Goal: Task Accomplishment & Management: Manage account settings

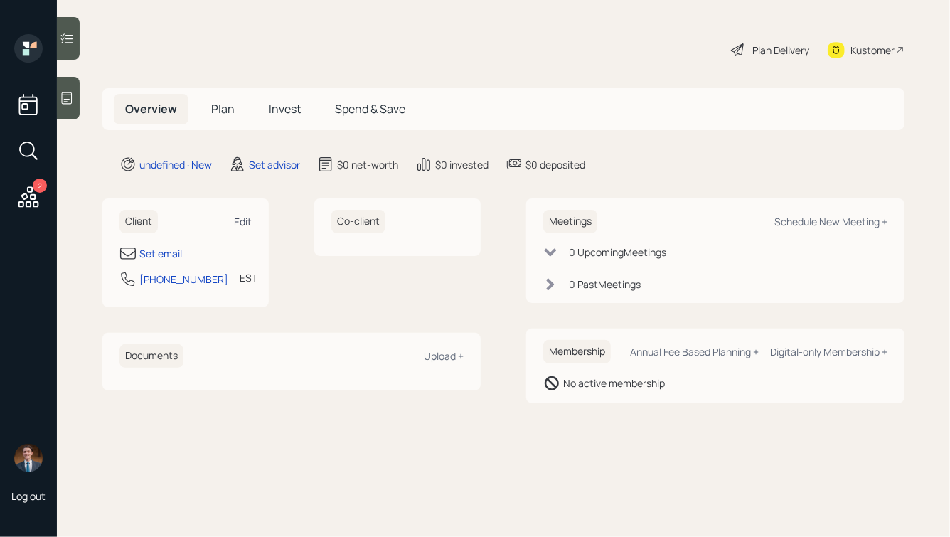
click at [240, 216] on div "Edit" at bounding box center [243, 222] width 18 height 14
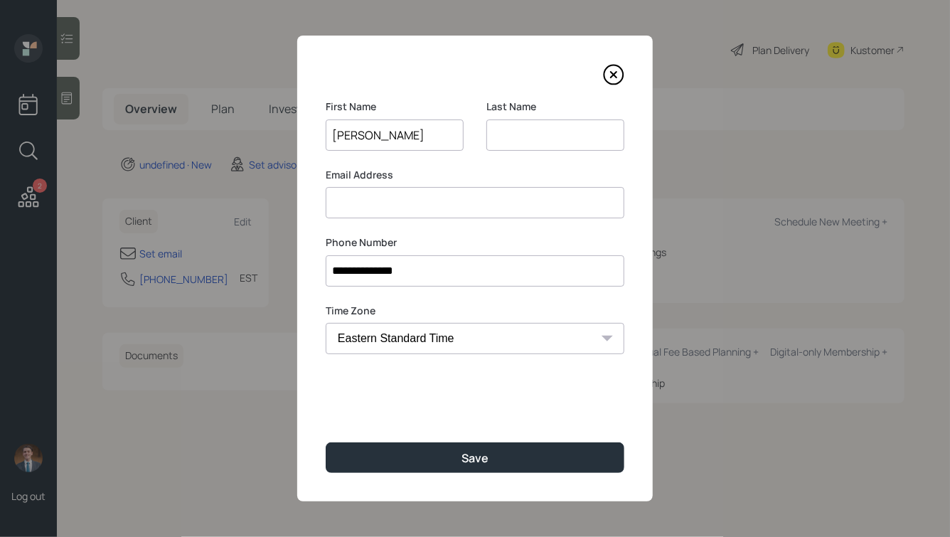
type input "Scott"
type input "Tackett"
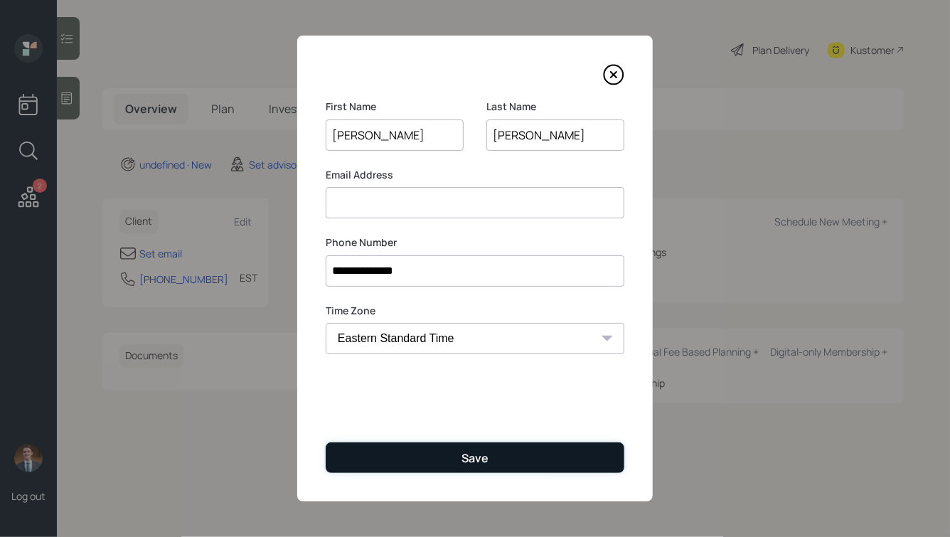
click at [457, 456] on button "Save" at bounding box center [475, 457] width 299 height 31
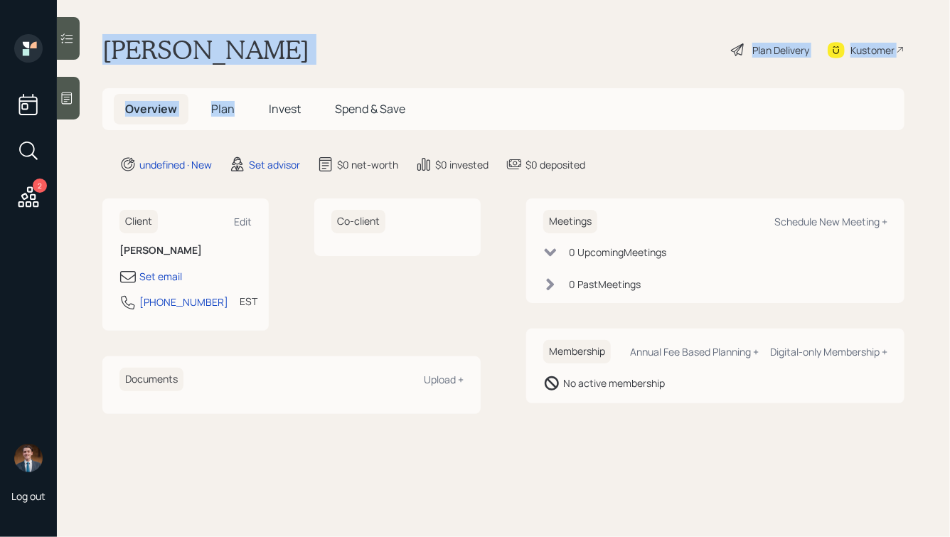
drag, startPoint x: 102, startPoint y: 43, endPoint x: 266, endPoint y: 75, distance: 167.3
click at [266, 75] on main "Scott Tackett Plan Delivery Kustomer Overview Plan Invest Spend & Save undefine…" at bounding box center [503, 268] width 893 height 537
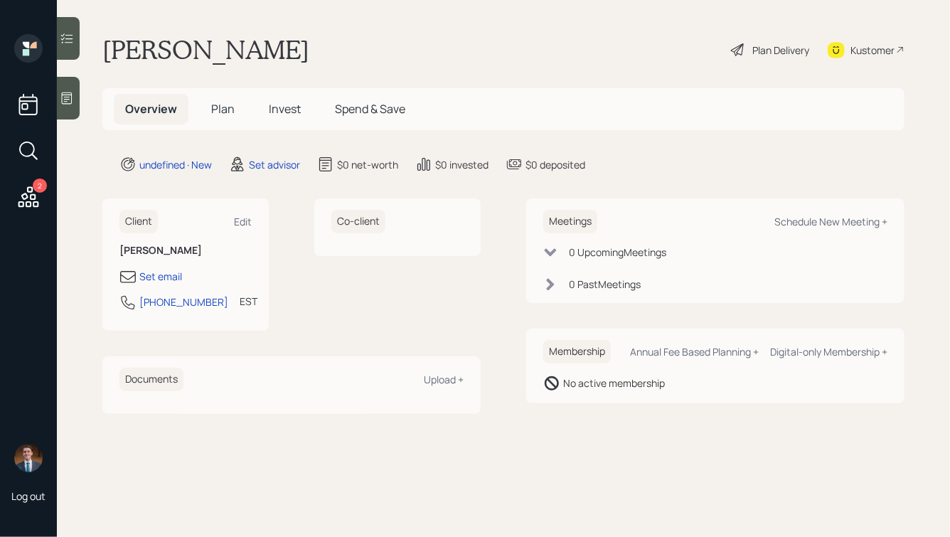
click at [26, 198] on icon at bounding box center [28, 196] width 21 height 21
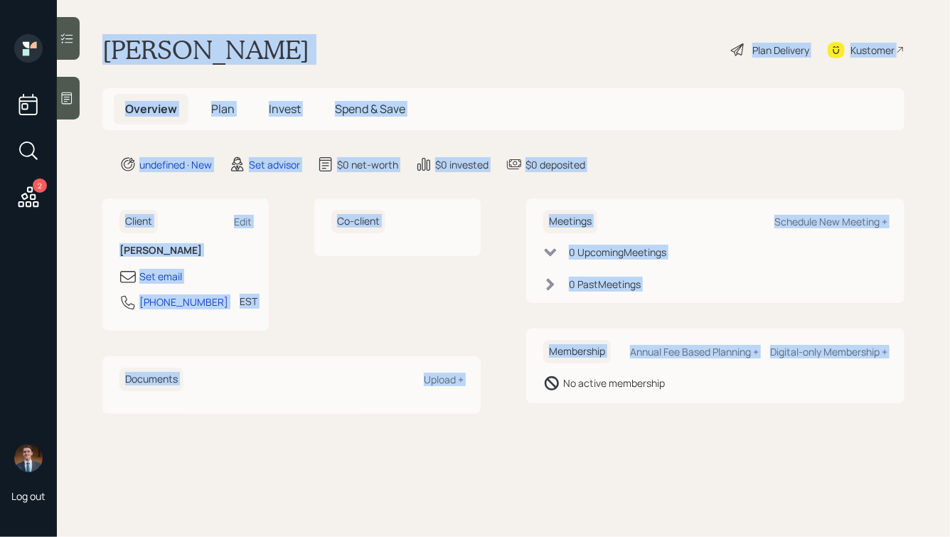
drag, startPoint x: 100, startPoint y: 45, endPoint x: 561, endPoint y: 371, distance: 564.5
click at [561, 370] on main "Scott Tackett Plan Delivery Kustomer Overview Plan Invest Spend & Save undefine…" at bounding box center [503, 268] width 893 height 537
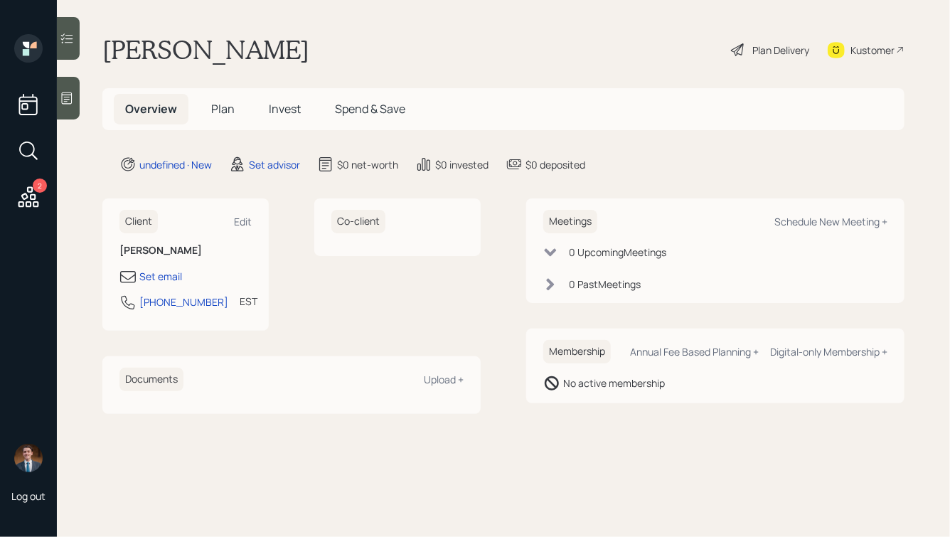
click at [719, 413] on main "Scott Tackett Plan Delivery Kustomer Overview Plan Invest Spend & Save undefine…" at bounding box center [503, 268] width 893 height 537
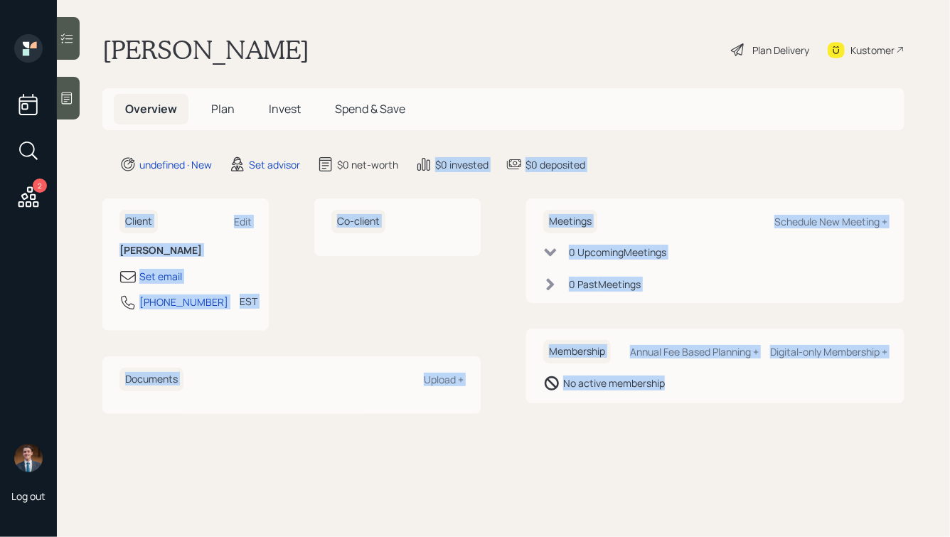
drag, startPoint x: 758, startPoint y: 413, endPoint x: 380, endPoint y: 64, distance: 514.5
click at [381, 68] on main "Scott Tackett Plan Delivery Kustomer Overview Plan Invest Spend & Save undefine…" at bounding box center [503, 268] width 893 height 537
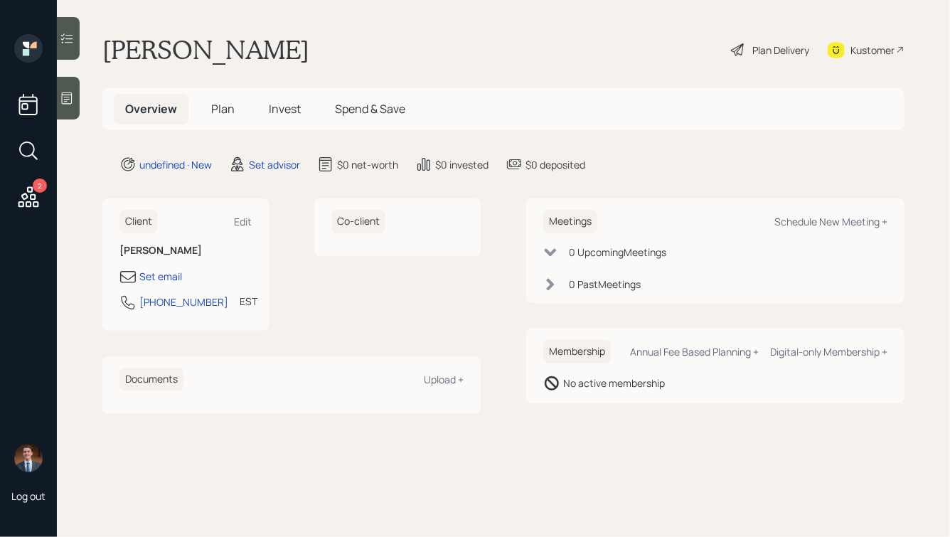
click at [341, 42] on div "Scott Tackett Plan Delivery Kustomer" at bounding box center [503, 49] width 802 height 31
click at [73, 98] on icon at bounding box center [67, 98] width 14 height 14
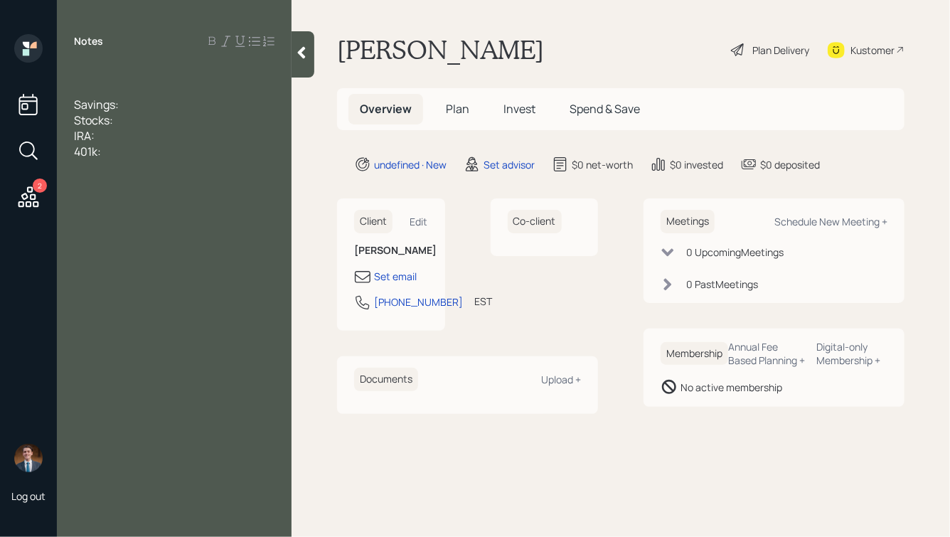
click at [83, 71] on div at bounding box center [174, 73] width 201 height 16
drag, startPoint x: 109, startPoint y: 137, endPoint x: 61, endPoint y: 102, distance: 59.5
click at [62, 102] on div "Owns a construction company Savings: Stocks: IRA: 401k:" at bounding box center [174, 112] width 235 height 94
click at [176, 161] on div "Notes Owns a construction company Savings: Stocks: IRA: 401k:" at bounding box center [174, 277] width 235 height 486
click at [120, 153] on div "401k:" at bounding box center [174, 152] width 201 height 16
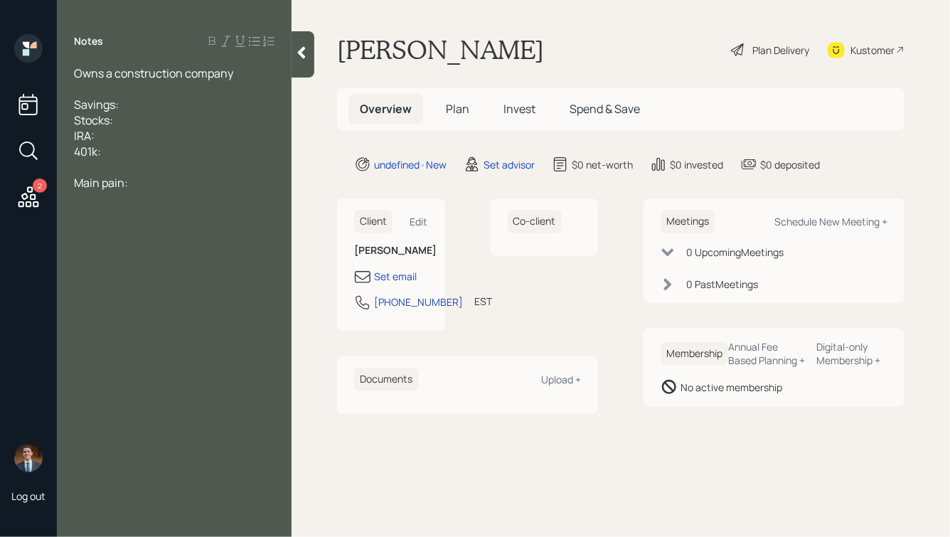
click at [91, 137] on span "IRA:" at bounding box center [84, 136] width 21 height 16
click at [109, 120] on span "Stocks:" at bounding box center [93, 120] width 39 height 16
click at [144, 186] on div "Main pain:" at bounding box center [174, 183] width 201 height 16
click at [110, 120] on span "Stocks:" at bounding box center [93, 120] width 39 height 16
click at [166, 144] on div "IRA w/ Ed Jones:" at bounding box center [174, 136] width 201 height 16
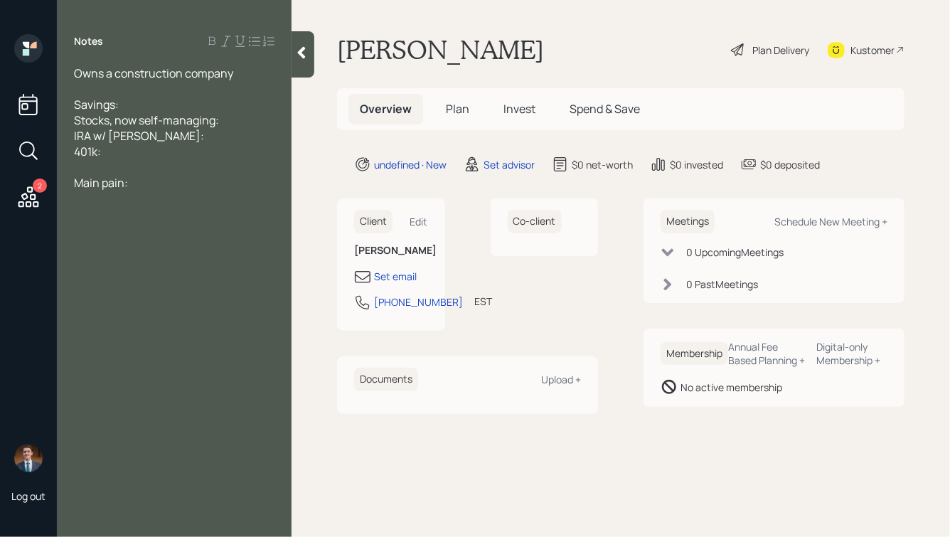
click at [148, 156] on div "401k:" at bounding box center [174, 152] width 201 height 16
click at [255, 79] on div "Owns a construction company" at bounding box center [174, 73] width 201 height 16
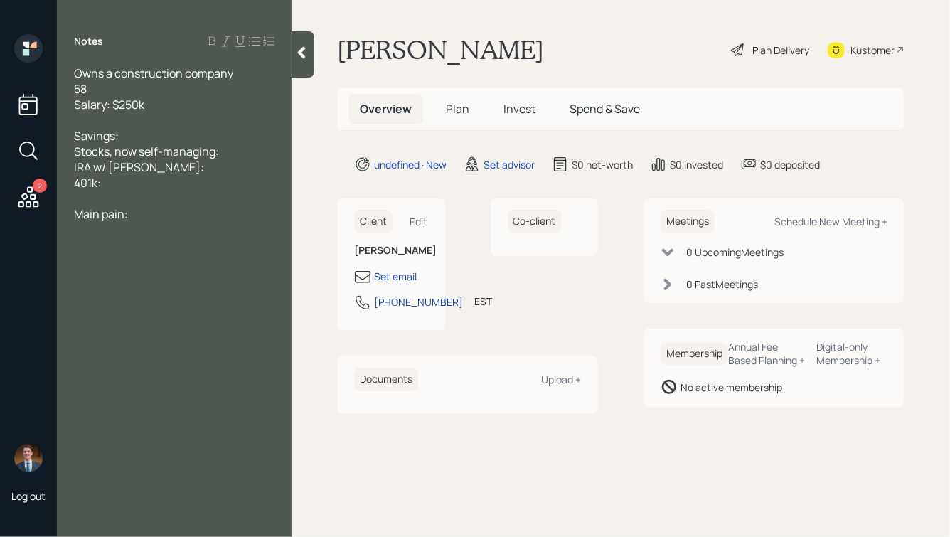
click at [136, 137] on div "Savings:" at bounding box center [174, 136] width 201 height 16
click at [94, 121] on div at bounding box center [174, 120] width 201 height 16
click at [152, 154] on div "Savings:" at bounding box center [174, 152] width 201 height 16
click at [107, 134] on div at bounding box center [174, 136] width 201 height 16
click at [233, 154] on div "Stocks, now self-managing:" at bounding box center [174, 152] width 201 height 16
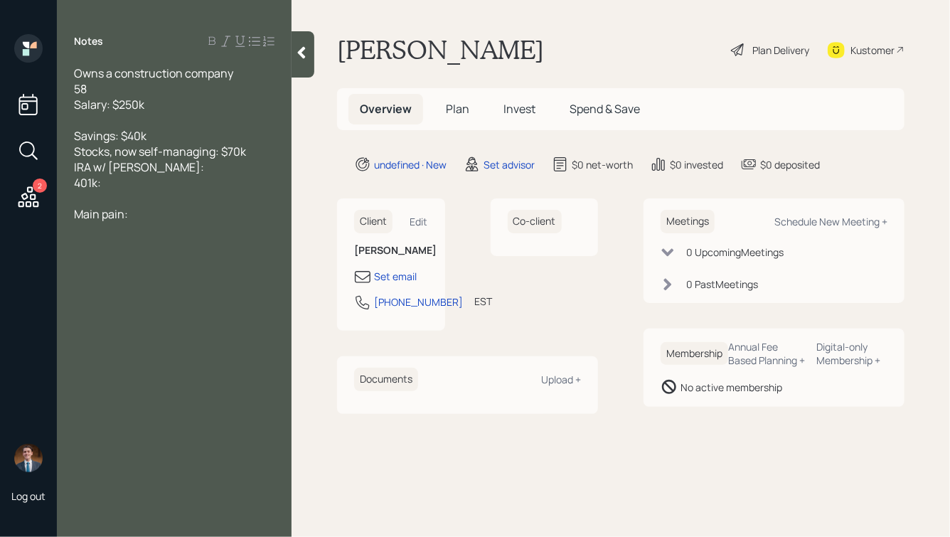
click at [182, 169] on div "IRA w/ Ed Jones:" at bounding box center [174, 167] width 201 height 16
click at [216, 154] on span "Stocks, now self-managing: $70k" at bounding box center [160, 152] width 172 height 16
click at [174, 186] on div "IRA w/ Ed Jones:" at bounding box center [174, 183] width 201 height 16
click at [104, 203] on span "401k: maxing this one out" at bounding box center [141, 199] width 134 height 16
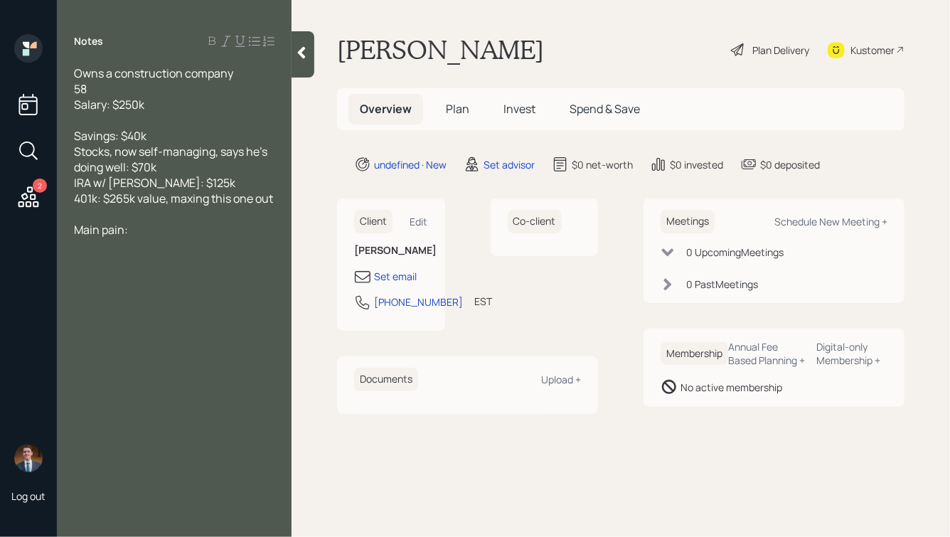
click at [277, 199] on div "Owns a construction company 58 Salary: $250k Savings: $40k Stocks, now self-man…" at bounding box center [174, 166] width 235 height 203
click at [273, 202] on span "401k: $265k value, maxing this one out" at bounding box center [173, 199] width 199 height 16
drag, startPoint x: 120, startPoint y: 265, endPoint x: 74, endPoint y: 240, distance: 52.2
click at [74, 240] on div "Owns a construction company 58 Salary: $250k Savings: $40k Stocks, now self-man…" at bounding box center [174, 198] width 201 height 266
click at [74, 240] on span "Car loan" at bounding box center [95, 246] width 43 height 16
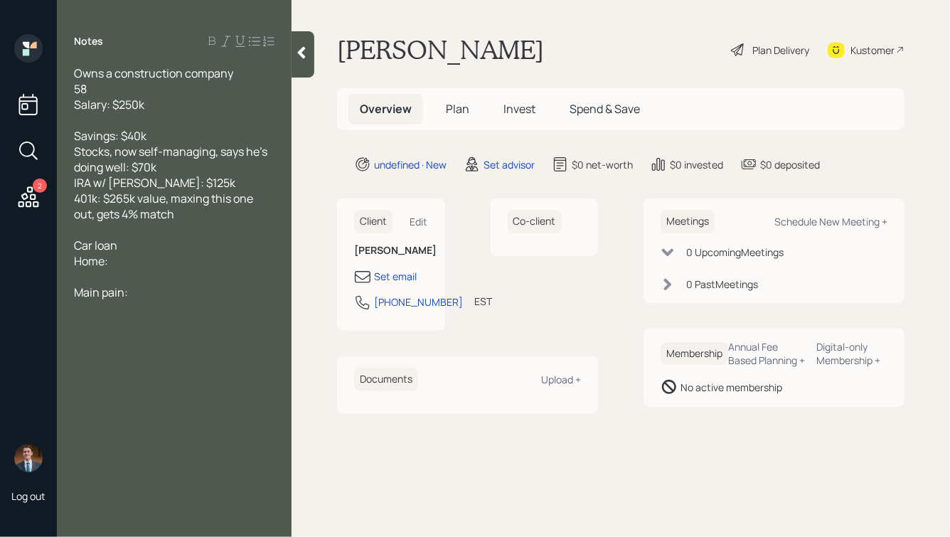
click at [150, 264] on div "Home:" at bounding box center [174, 261] width 201 height 16
click at [144, 253] on div "Car loan" at bounding box center [174, 246] width 201 height 16
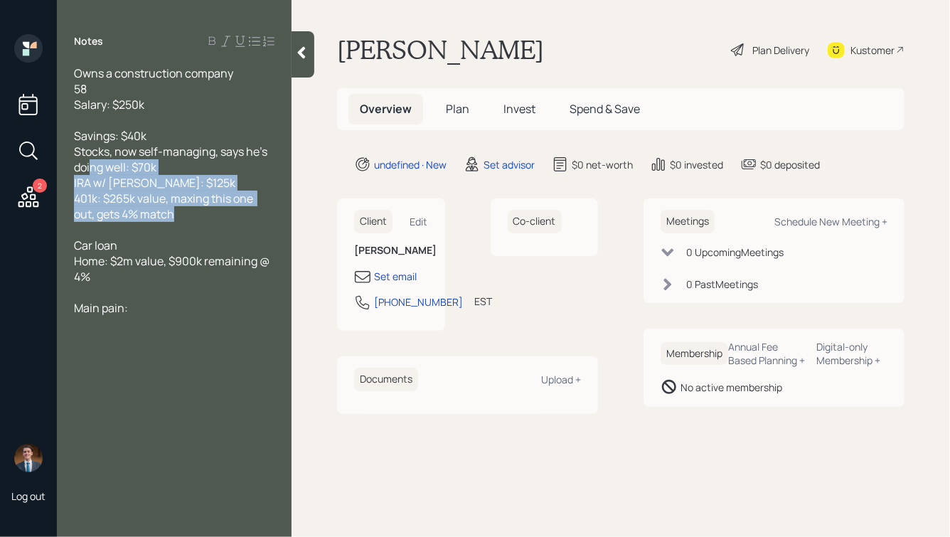
drag, startPoint x: 186, startPoint y: 210, endPoint x: 71, endPoint y: 161, distance: 125.3
click at [71, 161] on div "Owns a construction company 58 Salary: $250k Savings: $40k Stocks, now self-man…" at bounding box center [174, 206] width 235 height 282
click at [144, 193] on span "401k: $265k value, maxing this one out, gets 4% match" at bounding box center [164, 206] width 181 height 31
drag, startPoint x: 163, startPoint y: 215, endPoint x: 68, endPoint y: 169, distance: 105.3
click at [68, 169] on div "Owns a construction company 58 Salary: $250k Savings: $40k Stocks, now self-man…" at bounding box center [174, 206] width 235 height 282
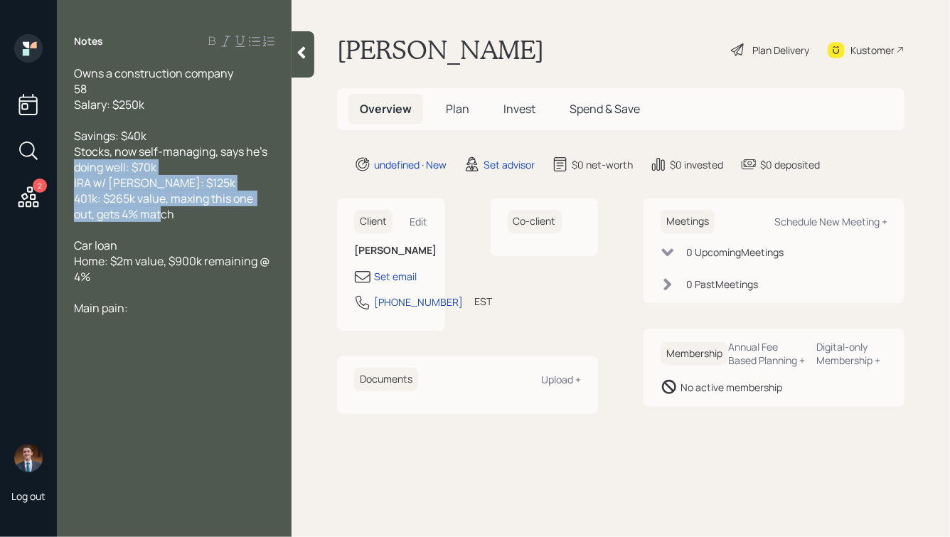
click at [181, 199] on span "401k: $265k value, maxing this one out, gets 4% match" at bounding box center [164, 206] width 181 height 31
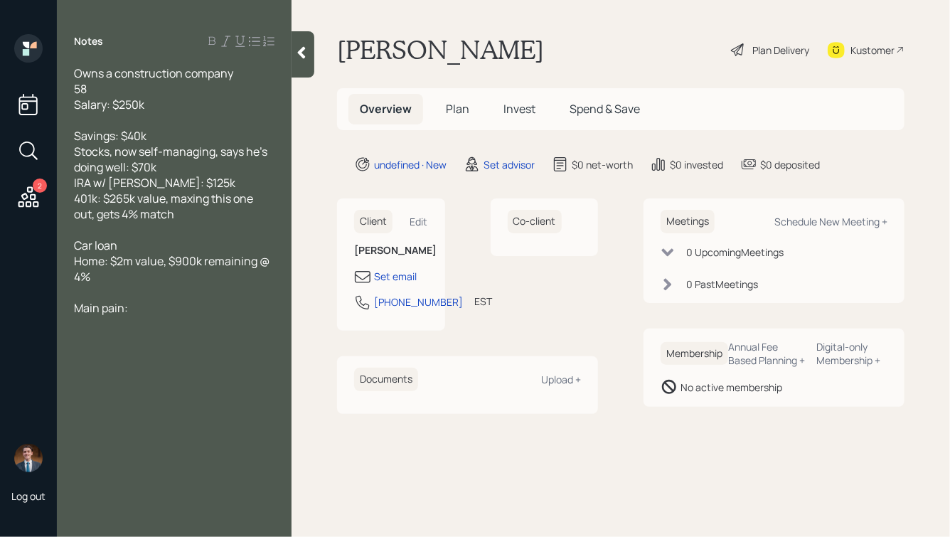
click at [199, 187] on div "IRA w/ Ed Jones: $125k" at bounding box center [174, 183] width 201 height 16
click at [200, 213] on div "401k: $265k value, maxing this one out, gets 4% match" at bounding box center [174, 206] width 201 height 31
click at [191, 216] on div "401k: $265k value, maxing this one out, gets 4% match" at bounding box center [174, 206] width 201 height 31
drag, startPoint x: 76, startPoint y: 184, endPoint x: 173, endPoint y: 205, distance: 98.9
click at [171, 202] on div "Owns a construction company 58 Salary: $250k Savings: $40k Stocks, now self-man…" at bounding box center [174, 206] width 201 height 282
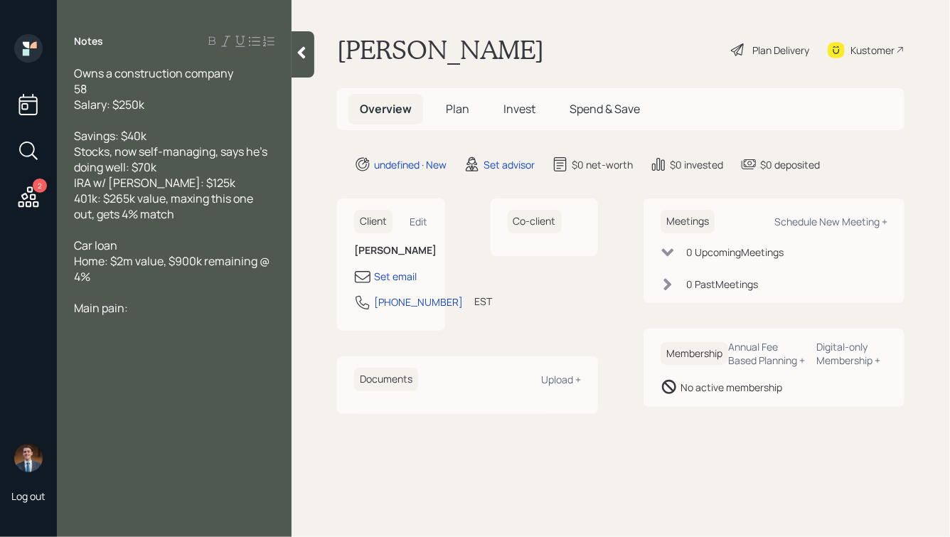
click at [176, 208] on span "401k: $265k value, maxing this one out, gets 4% match" at bounding box center [164, 206] width 181 height 31
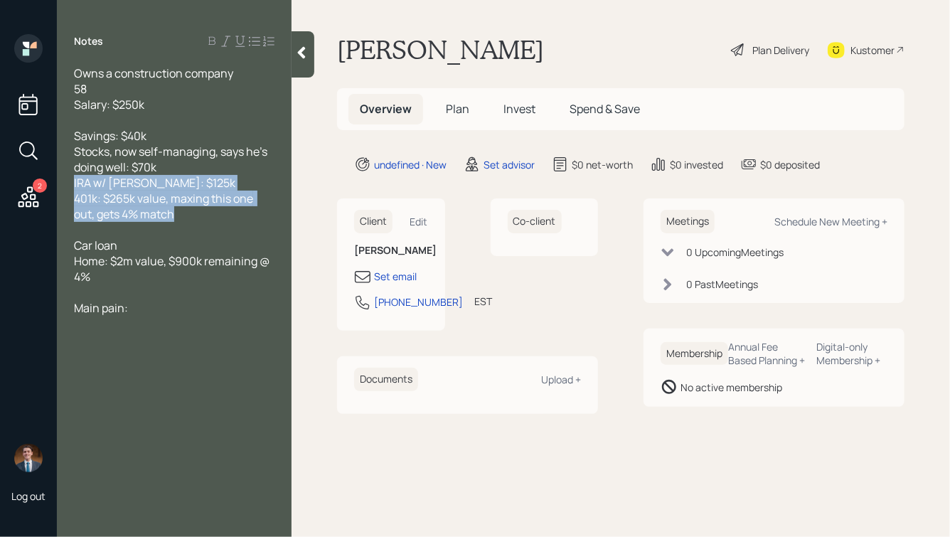
drag, startPoint x: 194, startPoint y: 217, endPoint x: 59, endPoint y: 181, distance: 139.9
click at [59, 181] on div "Owns a construction company 58 Salary: $250k Savings: $40k Stocks, now self-man…" at bounding box center [174, 206] width 235 height 282
click at [139, 194] on span "401k: $265k value, maxing this one out, gets 4% match" at bounding box center [164, 206] width 181 height 31
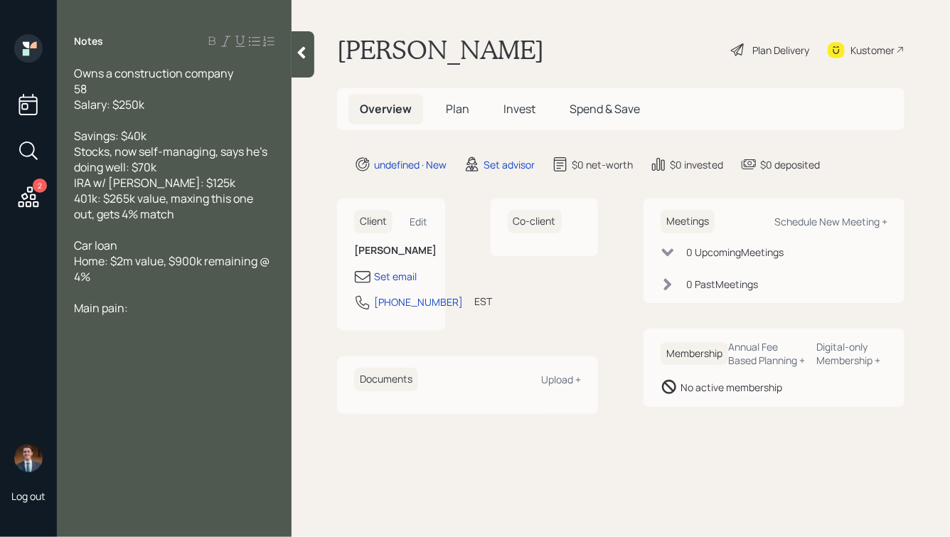
click at [199, 185] on div "IRA w/ Ed Jones: $125k" at bounding box center [174, 183] width 201 height 16
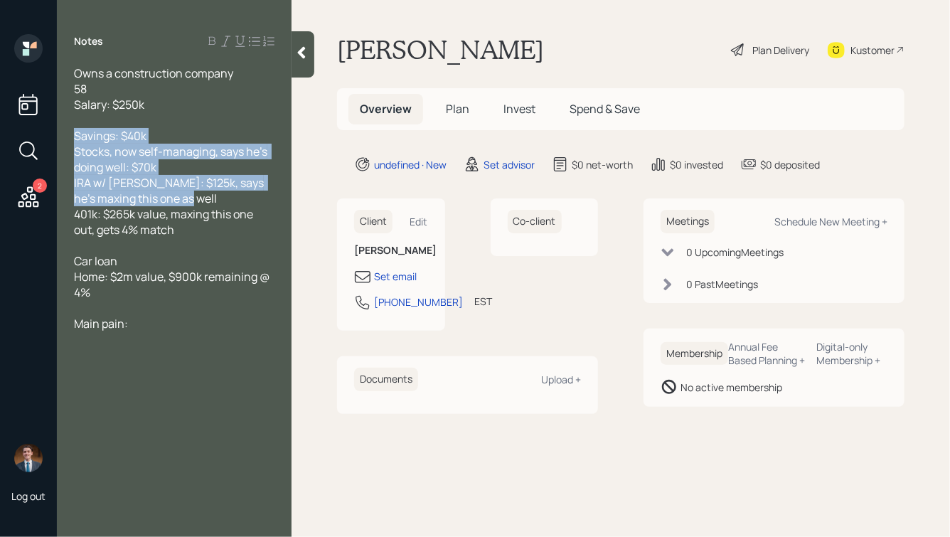
drag, startPoint x: 217, startPoint y: 202, endPoint x: 26, endPoint y: 125, distance: 206.2
click at [26, 125] on div "2 Log out Notes Owns a construction company 58 Salary: $250k Savings: $40k Stoc…" at bounding box center [475, 268] width 950 height 537
click at [179, 196] on span "IRA w/ Ed Jones: $125k, says he's maxing this one as well" at bounding box center [170, 190] width 192 height 31
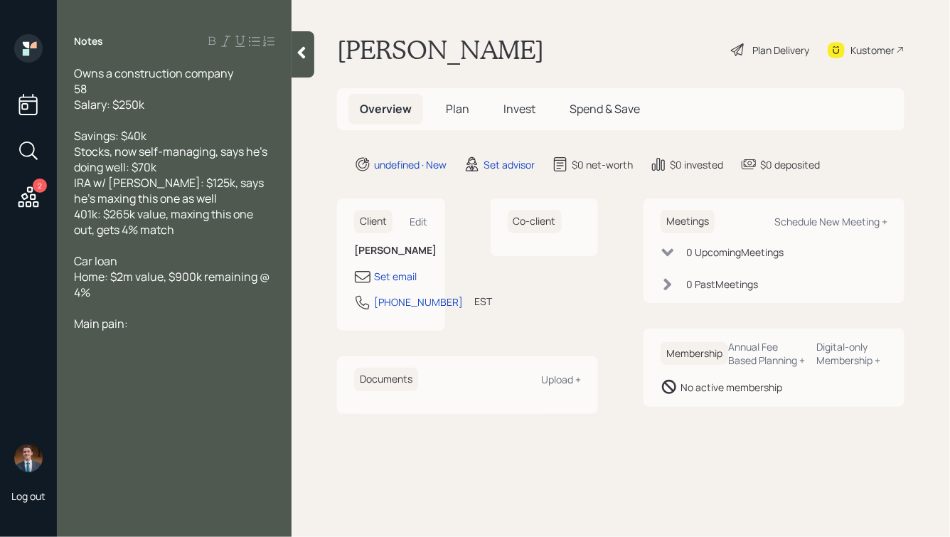
click at [98, 88] on div "58" at bounding box center [174, 89] width 201 height 16
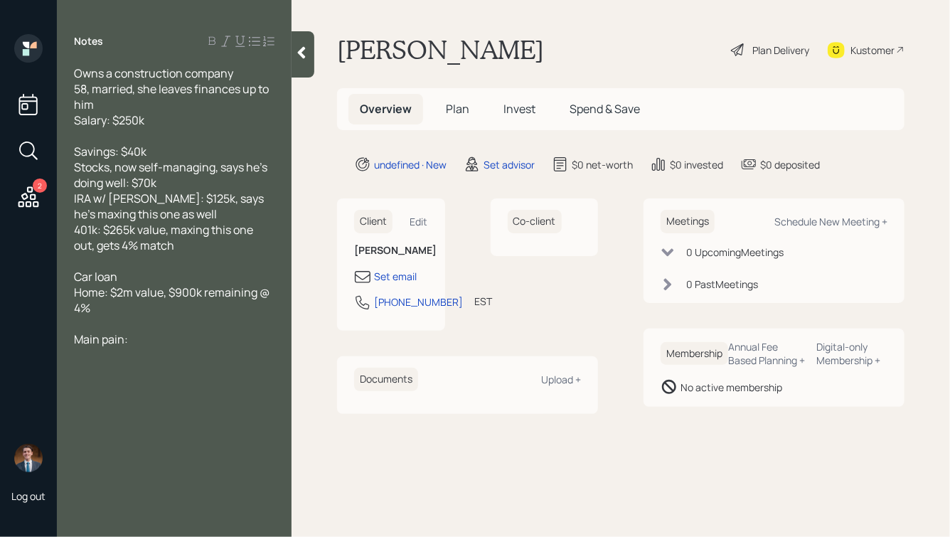
drag, startPoint x: 75, startPoint y: 152, endPoint x: 270, endPoint y: 303, distance: 245.9
click at [270, 304] on div "Owns a construction company 58, married, she leaves finances up to him Salary: …" at bounding box center [174, 221] width 201 height 313
click at [214, 329] on div at bounding box center [174, 324] width 201 height 16
click at [174, 346] on div "Main pain:" at bounding box center [174, 340] width 201 height 16
click at [78, 122] on span "Salary: $250k" at bounding box center [109, 120] width 70 height 16
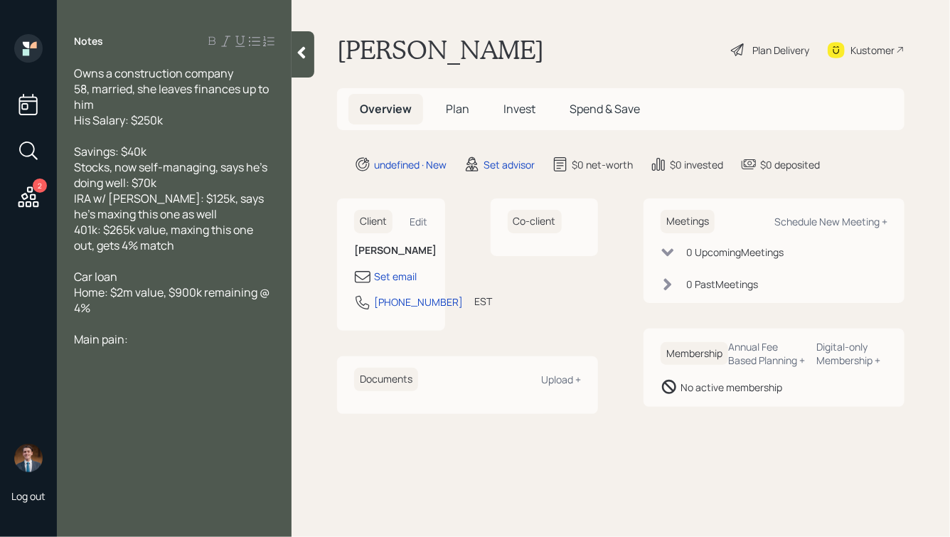
click at [125, 104] on div "58, married, she leaves finances up to him" at bounding box center [174, 96] width 201 height 31
click at [177, 347] on div "Main pain:" at bounding box center [174, 340] width 201 height 16
click at [306, 60] on div at bounding box center [303, 54] width 23 height 46
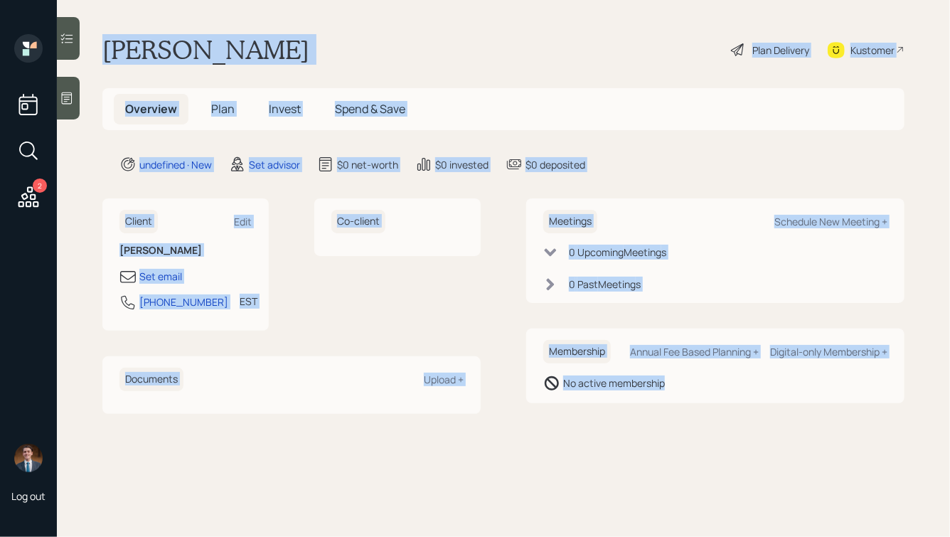
drag, startPoint x: 103, startPoint y: 45, endPoint x: 627, endPoint y: 419, distance: 643.5
click at [627, 419] on main "Scott Tackett Plan Delivery Kustomer Overview Plan Invest Spend & Save undefine…" at bounding box center [503, 268] width 893 height 537
click at [728, 417] on main "Scott Tackett Plan Delivery Kustomer Overview Plan Invest Spend & Save undefine…" at bounding box center [503, 268] width 893 height 537
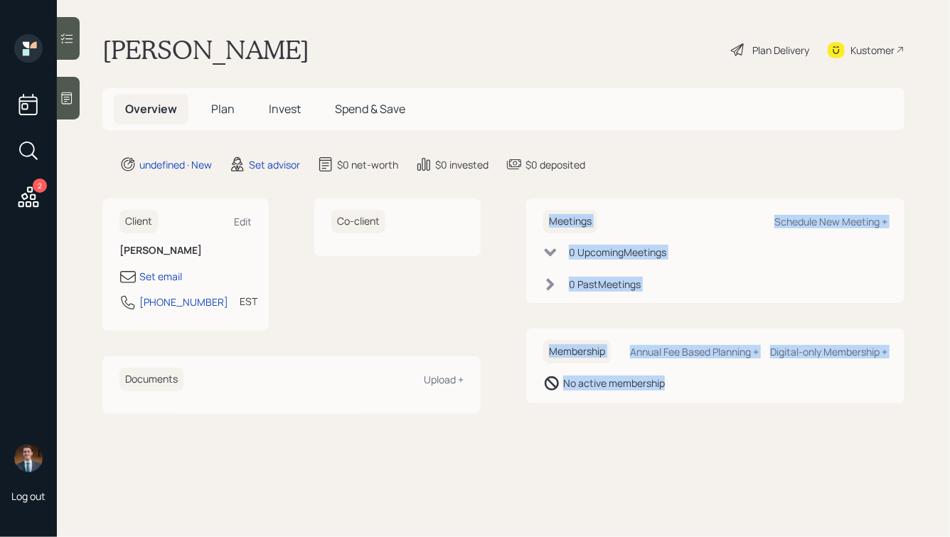
drag, startPoint x: 782, startPoint y: 423, endPoint x: 359, endPoint y: 46, distance: 565.8
click at [364, 51] on main "Scott Tackett Plan Delivery Kustomer Overview Plan Invest Spend & Save undefine…" at bounding box center [503, 268] width 893 height 537
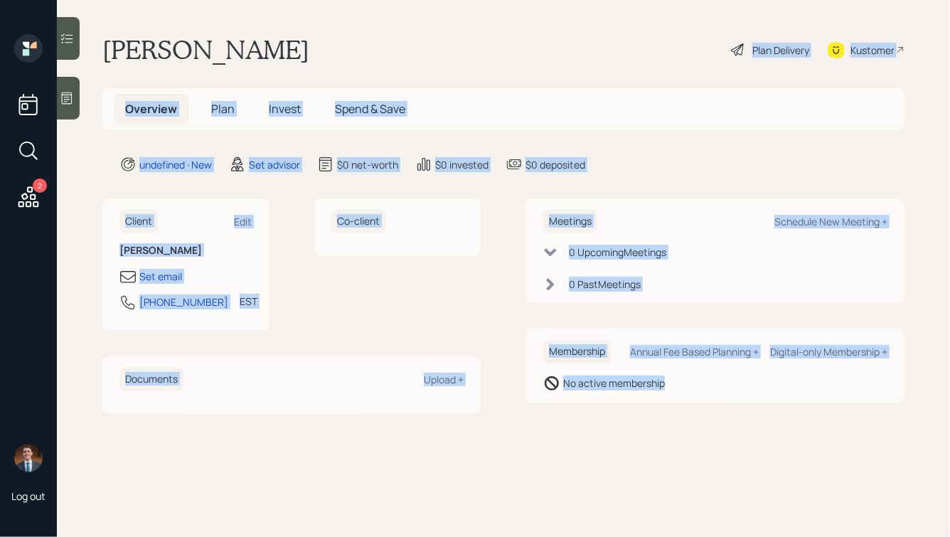
click at [328, 47] on div "Scott Tackett Plan Delivery Kustomer" at bounding box center [503, 49] width 802 height 31
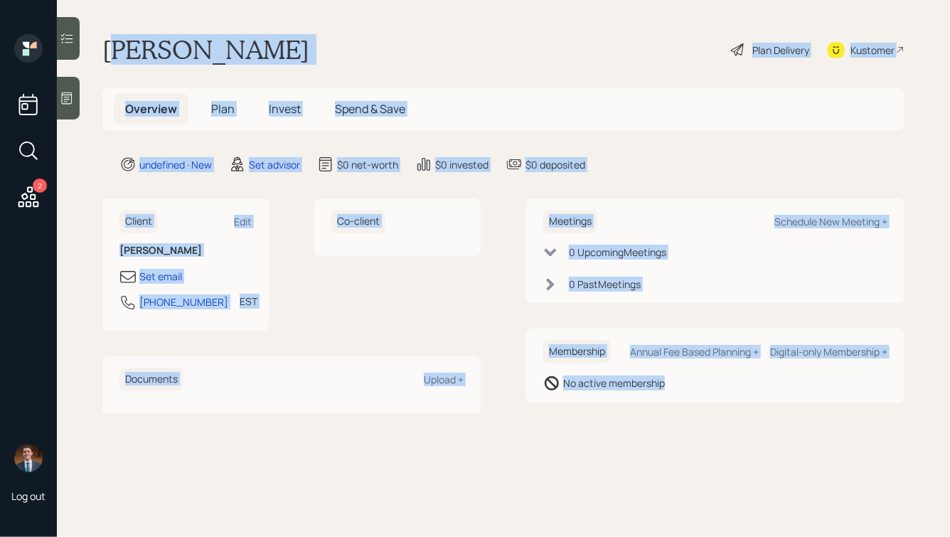
drag, startPoint x: 112, startPoint y: 43, endPoint x: 642, endPoint y: 410, distance: 644.7
click at [642, 410] on main "Scott Tackett Plan Delivery Kustomer Overview Plan Invest Spend & Save undefine…" at bounding box center [503, 268] width 893 height 537
click at [690, 405] on div "Meetings Schedule New Meeting + 0 Upcoming Meeting s 0 Past Meeting s Membershi…" at bounding box center [715, 305] width 378 height 215
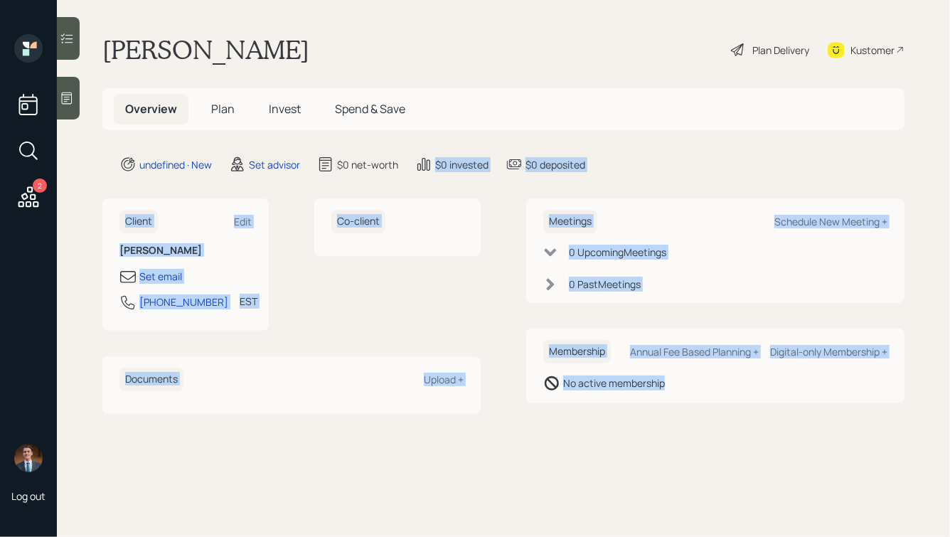
drag, startPoint x: 724, startPoint y: 413, endPoint x: 380, endPoint y: 77, distance: 481.4
click at [381, 78] on main "Scott Tackett Plan Delivery Kustomer Overview Plan Invest Spend & Save undefine…" at bounding box center [503, 268] width 893 height 537
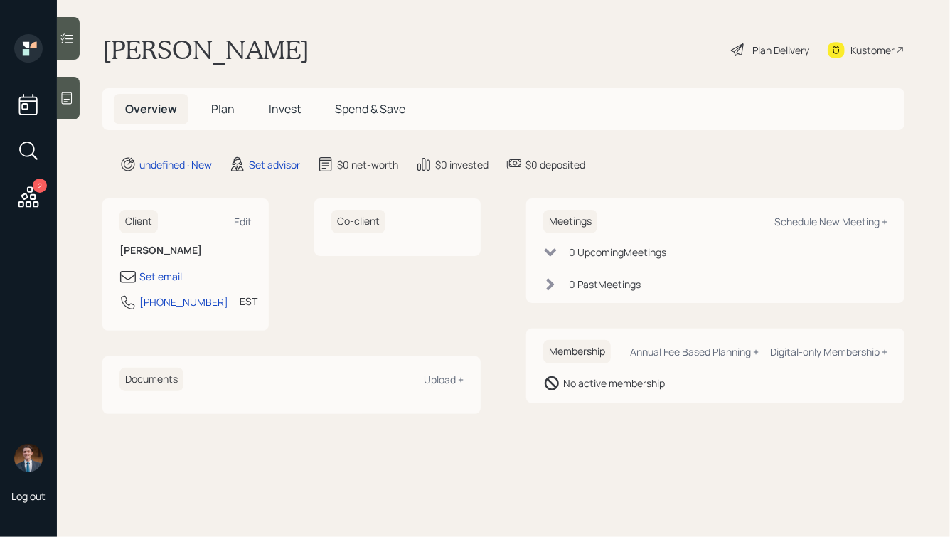
click at [333, 63] on div "Scott Tackett Plan Delivery Kustomer" at bounding box center [503, 49] width 802 height 31
click at [158, 275] on div "Set email" at bounding box center [160, 276] width 43 height 15
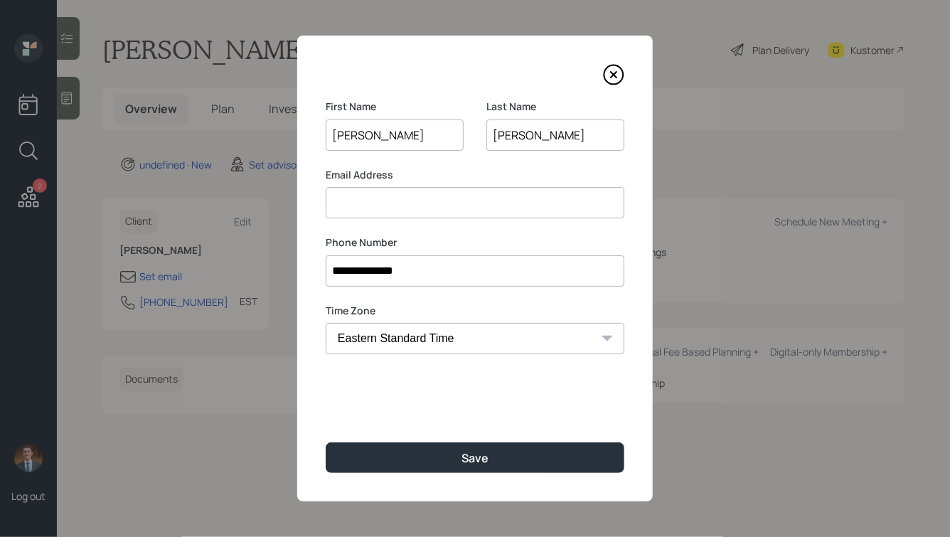
click at [372, 210] on input at bounding box center [475, 202] width 299 height 31
drag, startPoint x: 424, startPoint y: 203, endPoint x: 531, endPoint y: 208, distance: 107.5
click at [531, 208] on input "[EMAIL_ADDRESS][DOMAIN_NAME]" at bounding box center [475, 202] width 299 height 31
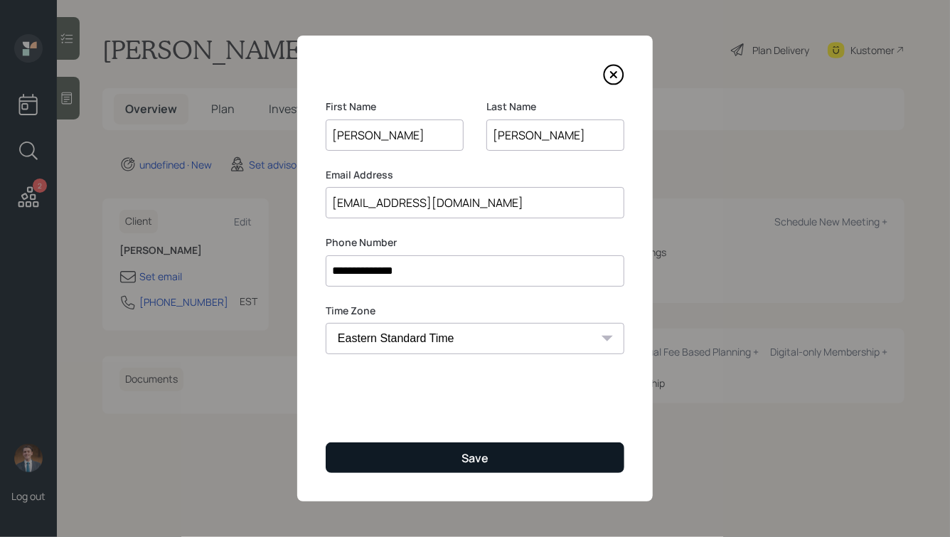
type input "[EMAIL_ADDRESS][DOMAIN_NAME]"
click at [467, 460] on div "Save" at bounding box center [475, 458] width 27 height 16
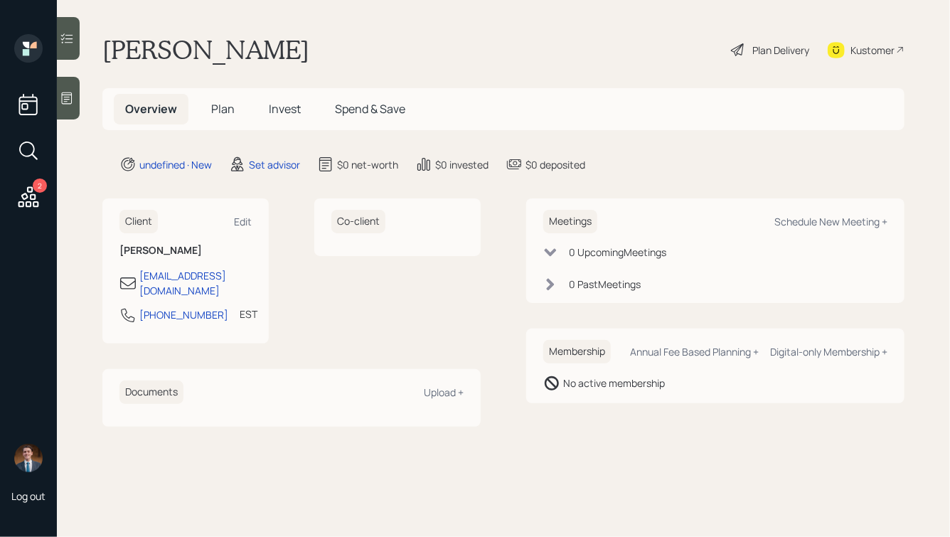
click at [68, 90] on div at bounding box center [68, 98] width 23 height 43
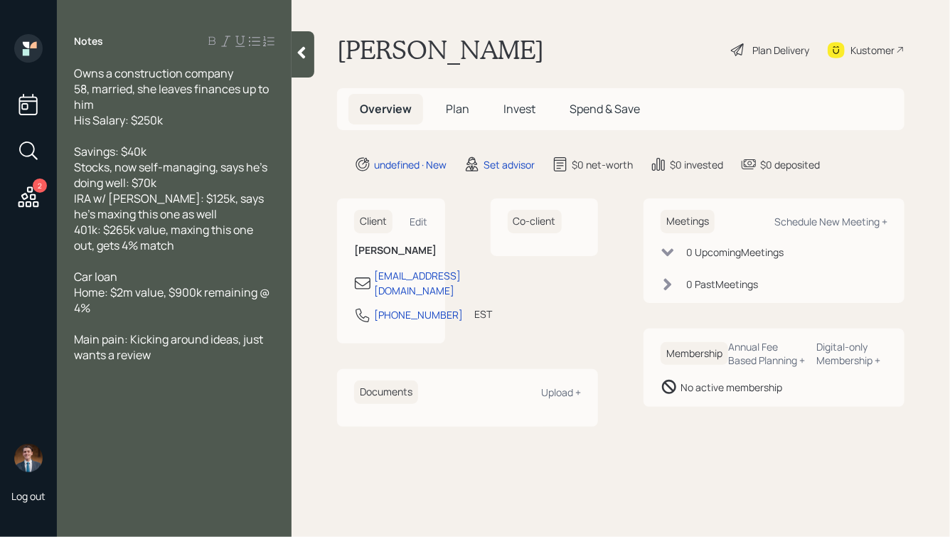
click at [304, 61] on div at bounding box center [303, 54] width 23 height 46
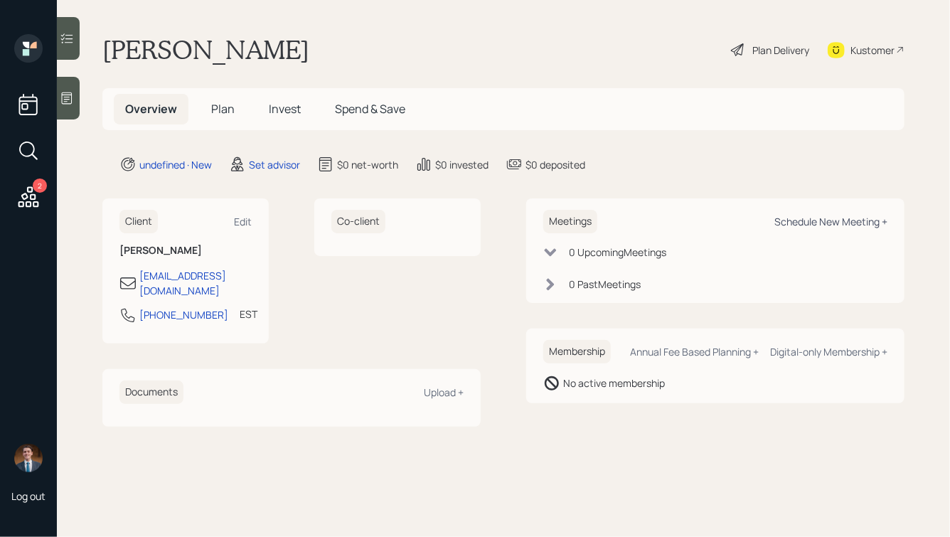
click at [808, 223] on div "Schedule New Meeting +" at bounding box center [831, 222] width 113 height 14
select select "round-robin"
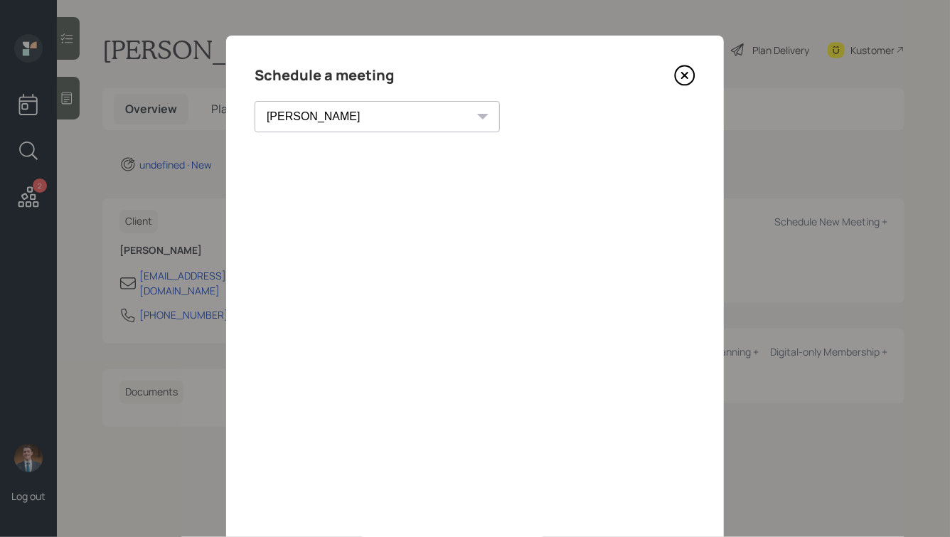
scroll to position [2, 0]
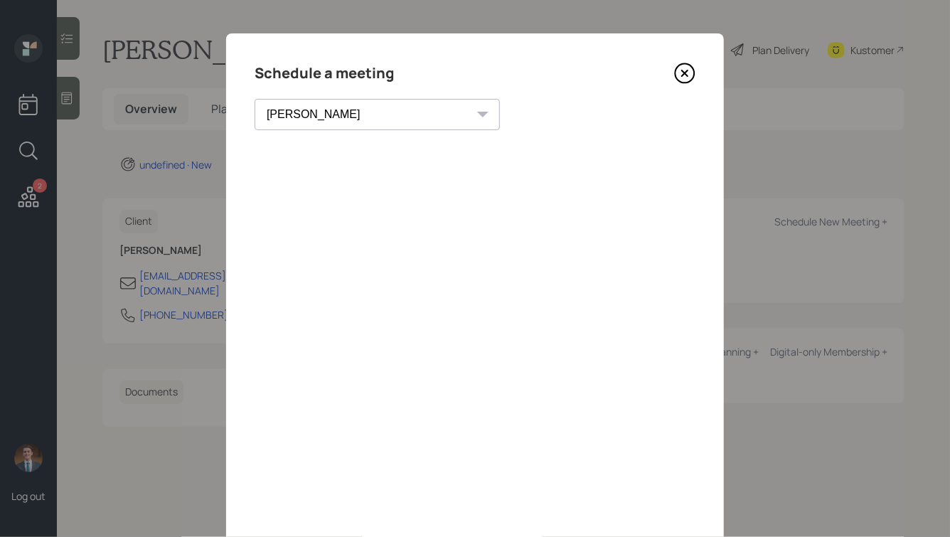
click at [685, 75] on icon at bounding box center [684, 73] width 21 height 21
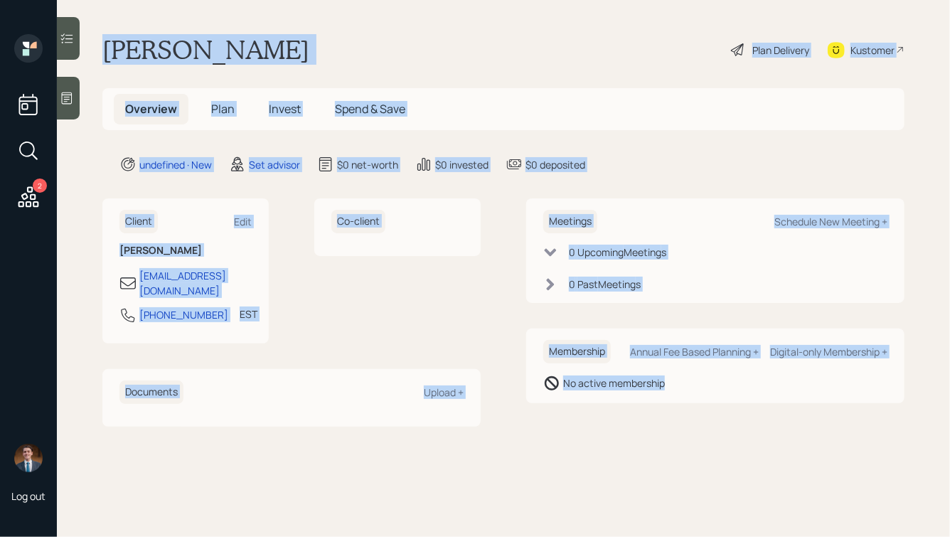
drag, startPoint x: 103, startPoint y: 45, endPoint x: 706, endPoint y: 438, distance: 719.6
click at [706, 438] on main "Scott Tackett Plan Delivery Kustomer Overview Plan Invest Spend & Save undefine…" at bounding box center [503, 268] width 893 height 537
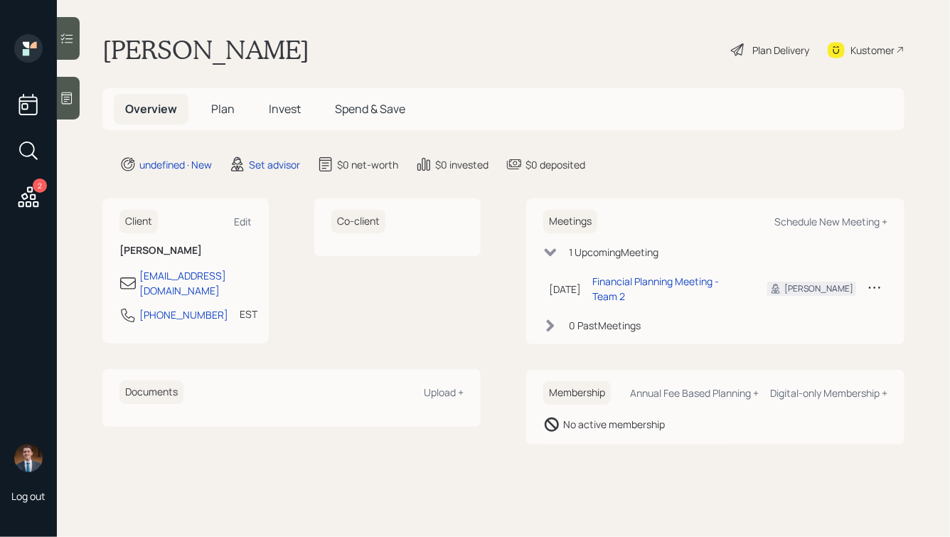
click at [159, 42] on h1 "[PERSON_NAME]" at bounding box center [205, 49] width 207 height 31
click at [63, 102] on icon at bounding box center [67, 98] width 14 height 14
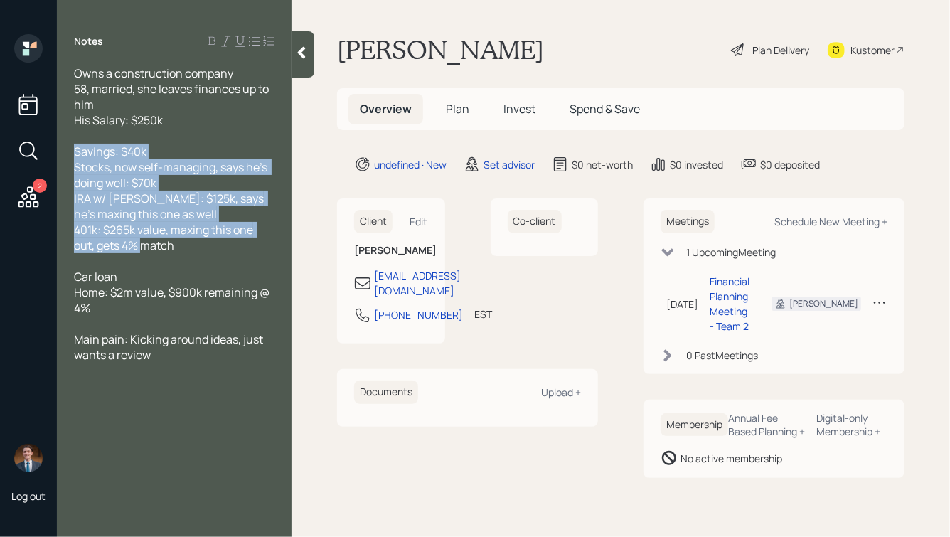
drag, startPoint x: 191, startPoint y: 246, endPoint x: 74, endPoint y: 154, distance: 148.9
click at [74, 157] on div "Savings: $40k Stocks, now self-managing, says he's doing well: $70k IRA w/ [PER…" at bounding box center [174, 199] width 201 height 110
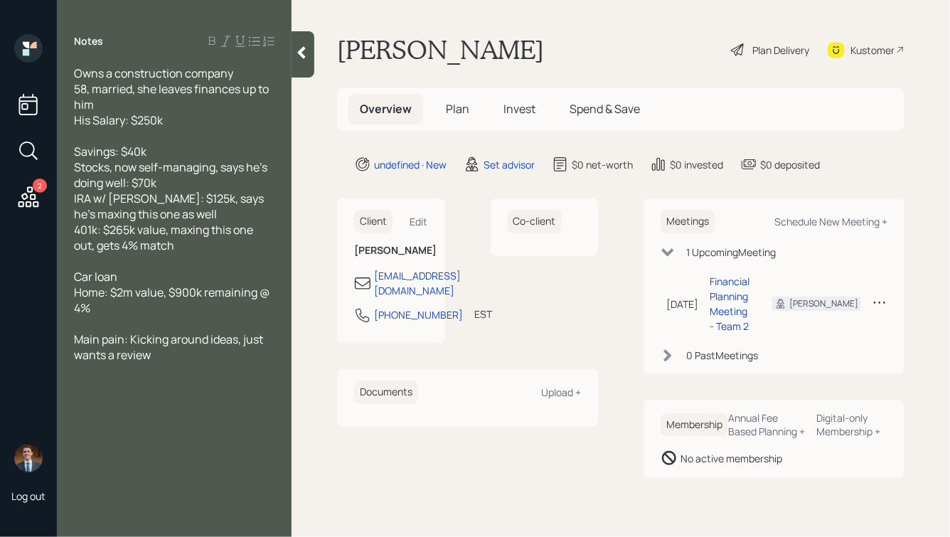
click at [74, 154] on div "Owns a construction company 58, married, she leaves finances up to him His Sala…" at bounding box center [174, 213] width 235 height 297
click at [309, 40] on div at bounding box center [303, 54] width 23 height 46
